Goal: Task Accomplishment & Management: Complete application form

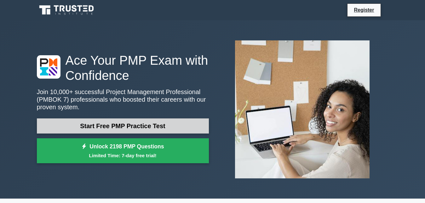
click at [145, 124] on link "Start Free PMP Practice Test" at bounding box center [123, 125] width 172 height 15
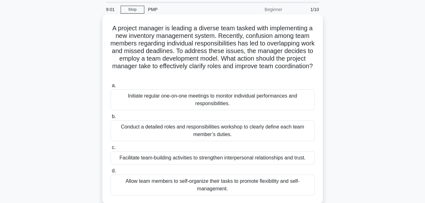
scroll to position [32, 0]
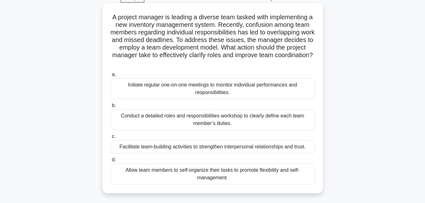
click at [151, 121] on div "Conduct a detailed roles and responsibilities workshop to clearly define each t…" at bounding box center [213, 119] width 204 height 21
click at [111, 107] on input "b. Conduct a detailed roles and responsibilities workshop to clearly define eac…" at bounding box center [111, 105] width 0 height 4
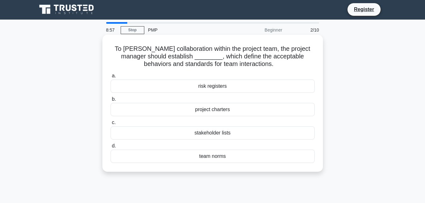
scroll to position [0, 0]
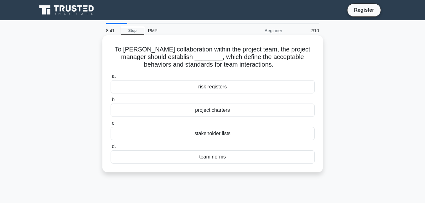
click at [205, 158] on div "team norms" at bounding box center [213, 156] width 204 height 13
click at [111, 148] on input "d. team norms" at bounding box center [111, 146] width 0 height 4
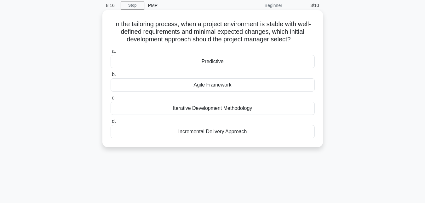
scroll to position [32, 0]
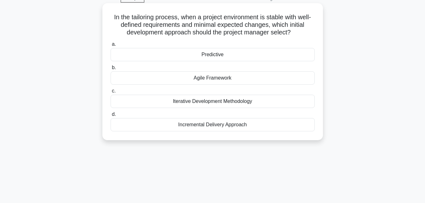
click at [194, 124] on div "Incremental Delivery Approach" at bounding box center [213, 124] width 204 height 13
click at [111, 116] on input "d. Incremental Delivery Approach" at bounding box center [111, 114] width 0 height 4
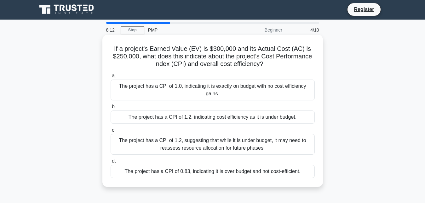
scroll to position [0, 0]
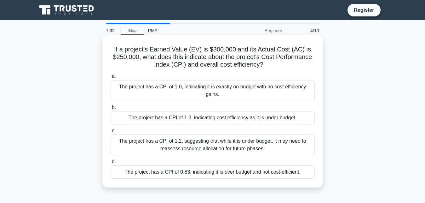
click at [215, 93] on div "The project has a CPI of 1.0, indicating it is exactly on budget with no cost e…" at bounding box center [213, 90] width 204 height 21
click at [111, 78] on input "a. The project has a CPI of 1.0, indicating it is exactly on budget with no cos…" at bounding box center [111, 76] width 0 height 4
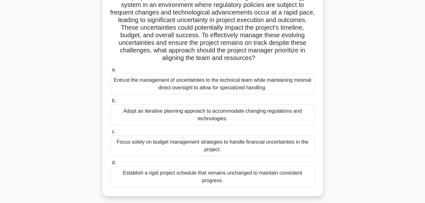
scroll to position [64, 0]
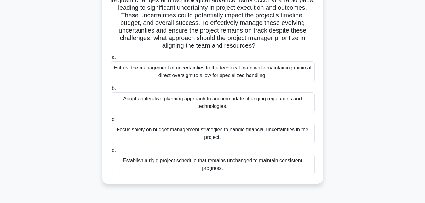
click at [189, 103] on div "Adopt an iterative planning approach to accommodate changing regulations and te…" at bounding box center [213, 102] width 204 height 21
click at [111, 90] on input "b. Adopt an iterative planning approach to accommodate changing regulations and…" at bounding box center [111, 88] width 0 height 4
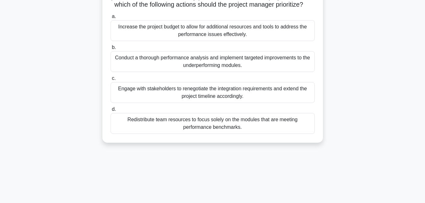
scroll to position [96, 0]
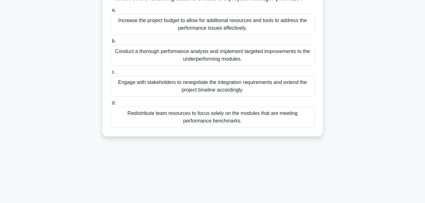
click at [205, 121] on div "Redistribute team resources to focus solely on the modules that are meeting per…" at bounding box center [213, 117] width 204 height 21
click at [111, 105] on input "d. Redistribute team resources to focus solely on the modules that are meeting …" at bounding box center [111, 103] width 0 height 4
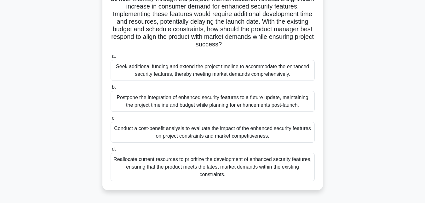
scroll to position [64, 0]
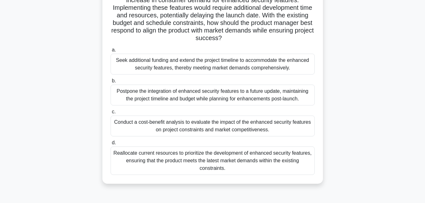
click at [185, 130] on div "Conduct a cost-benefit analysis to evaluate the impact of the enhanced security…" at bounding box center [213, 125] width 204 height 21
click at [111, 114] on input "c. Conduct a cost-benefit analysis to evaluate the impact of the enhanced secur…" at bounding box center [111, 112] width 0 height 4
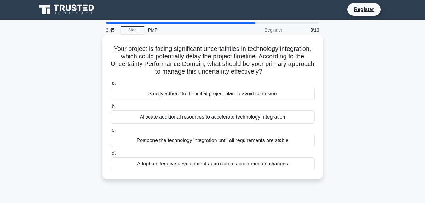
scroll to position [0, 0]
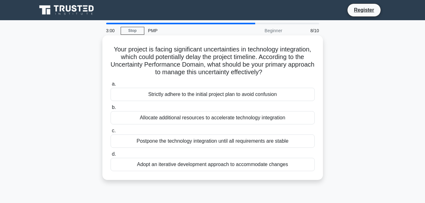
click at [197, 164] on div "Adopt an iterative development approach to accommodate changes" at bounding box center [213, 164] width 204 height 13
click at [111, 156] on input "d. Adopt an iterative development approach to accommodate changes" at bounding box center [111, 154] width 0 height 4
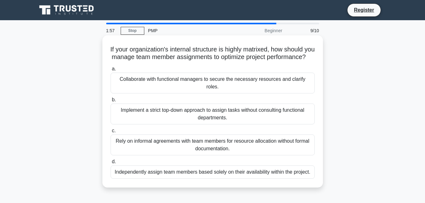
click at [189, 87] on div "Collaborate with functional managers to secure the necessary resources and clar…" at bounding box center [213, 82] width 204 height 21
click at [111, 71] on input "a. Collaborate with functional managers to secure the necessary resources and c…" at bounding box center [111, 69] width 0 height 4
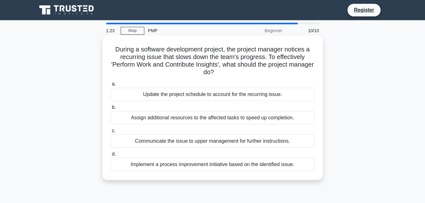
click at [196, 167] on div "Implement a process improvement initiative based on the identified issue." at bounding box center [213, 164] width 204 height 13
click at [111, 156] on input "d. Implement a process improvement initiative based on the identified issue." at bounding box center [111, 154] width 0 height 4
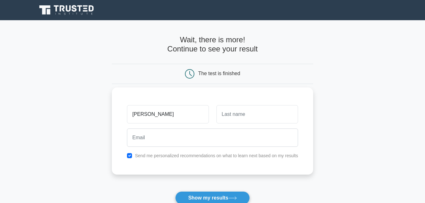
type input "[PERSON_NAME]"
type input "f"
type input "Fuseini"
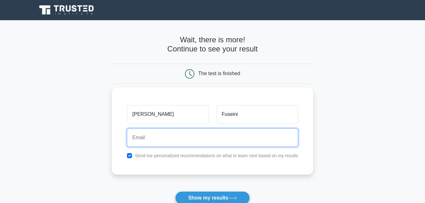
click at [147, 140] on input "email" at bounding box center [212, 137] width 171 height 18
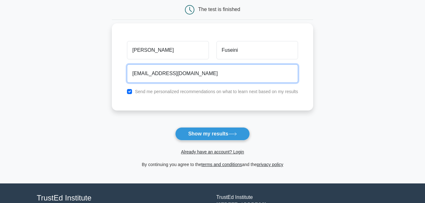
scroll to position [64, 0]
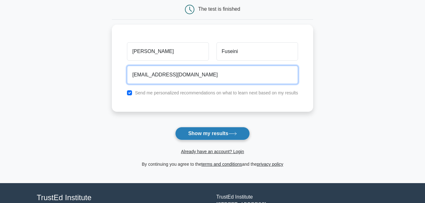
type input "fuseiniosman294@gmail.com"
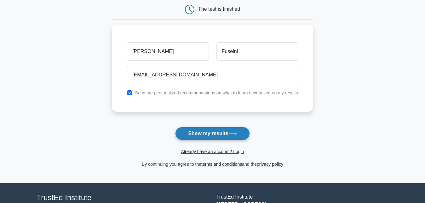
click at [204, 136] on button "Show my results" at bounding box center [212, 133] width 74 height 13
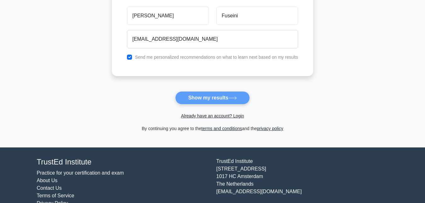
scroll to position [82, 0]
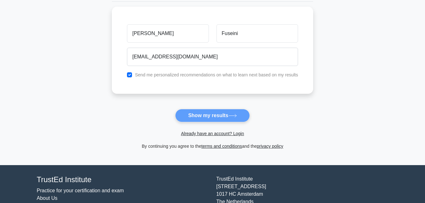
click at [200, 116] on form "Wait, there is more! Continue to see your result The test is finished Osman" at bounding box center [212, 51] width 201 height 197
click at [215, 115] on form "Wait, there is more! Continue to see your result The test is finished Osman" at bounding box center [212, 51] width 201 height 197
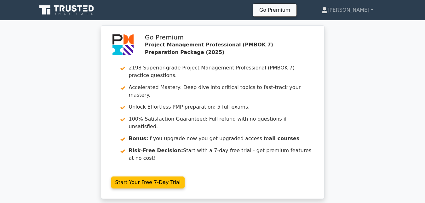
click at [340, 77] on div "Go Premium Project Management Professional (PMBOK 7) Preparation Package (2025)…" at bounding box center [212, 115] width 425 height 181
click at [329, 55] on div "Go Premium Project Management Professional (PMBOK 7) Preparation Package (2025)…" at bounding box center [213, 115] width 236 height 181
